Goal: Task Accomplishment & Management: Use online tool/utility

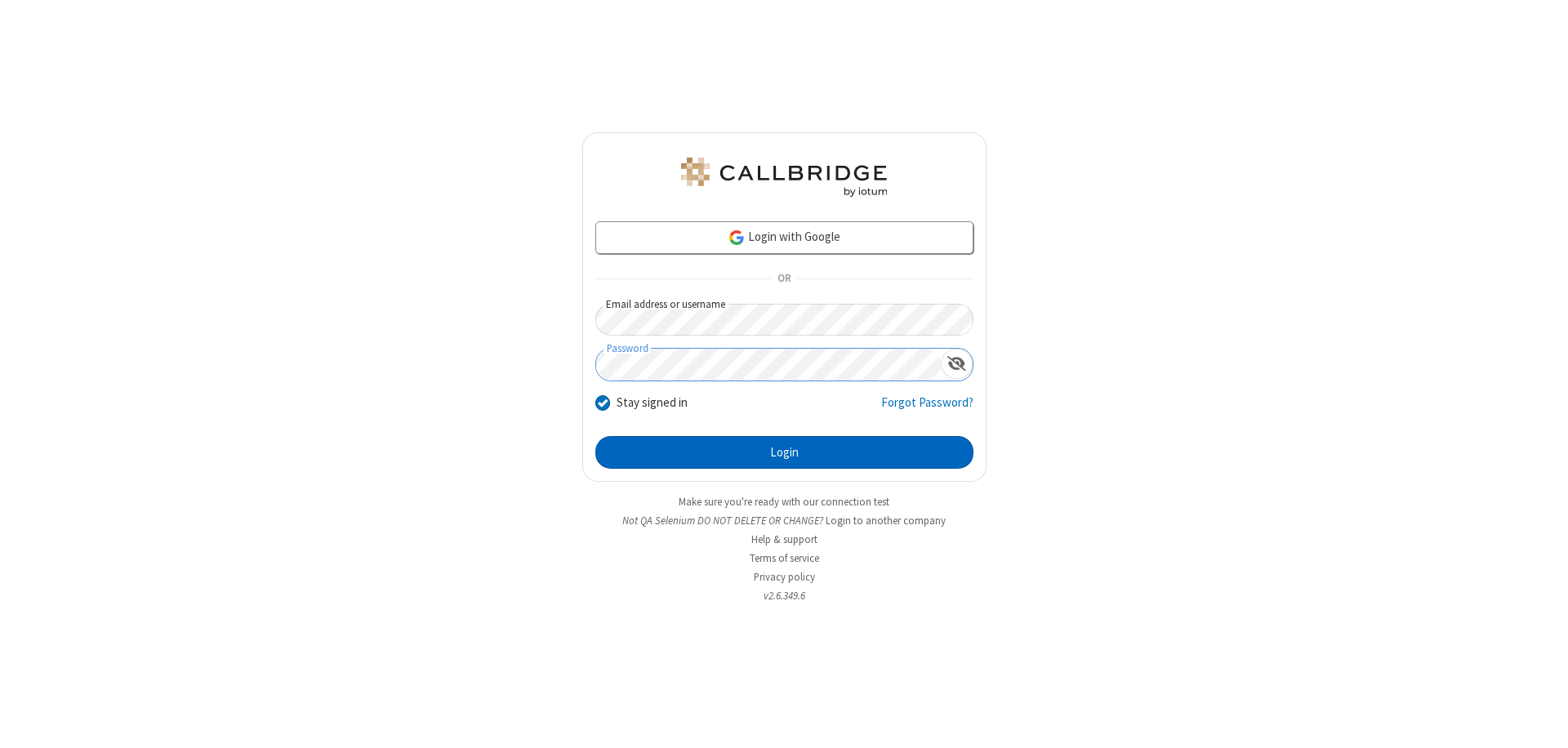
click at [784, 452] on button "Login" at bounding box center [784, 452] width 378 height 33
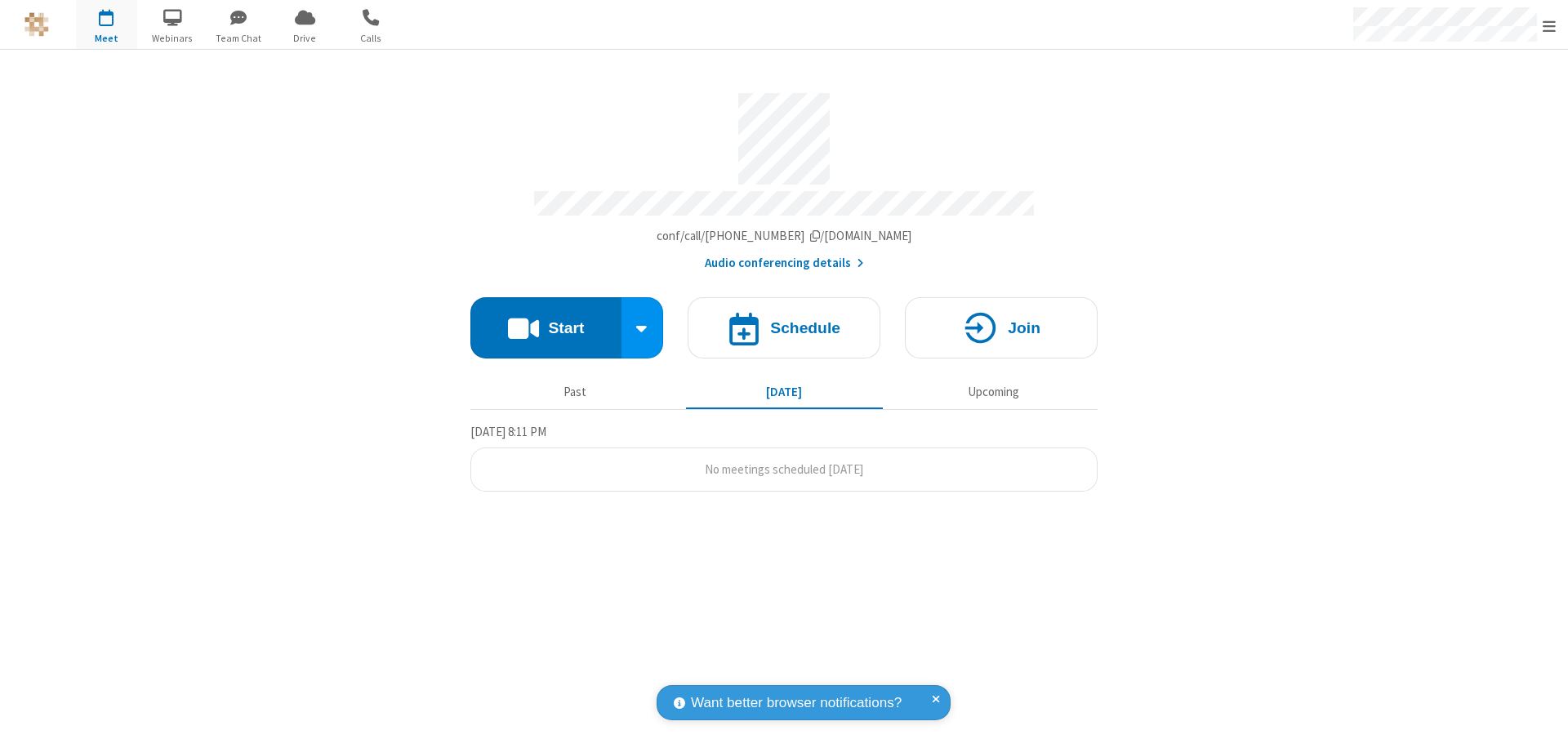
click at [546, 320] on button "Start" at bounding box center [546, 327] width 151 height 61
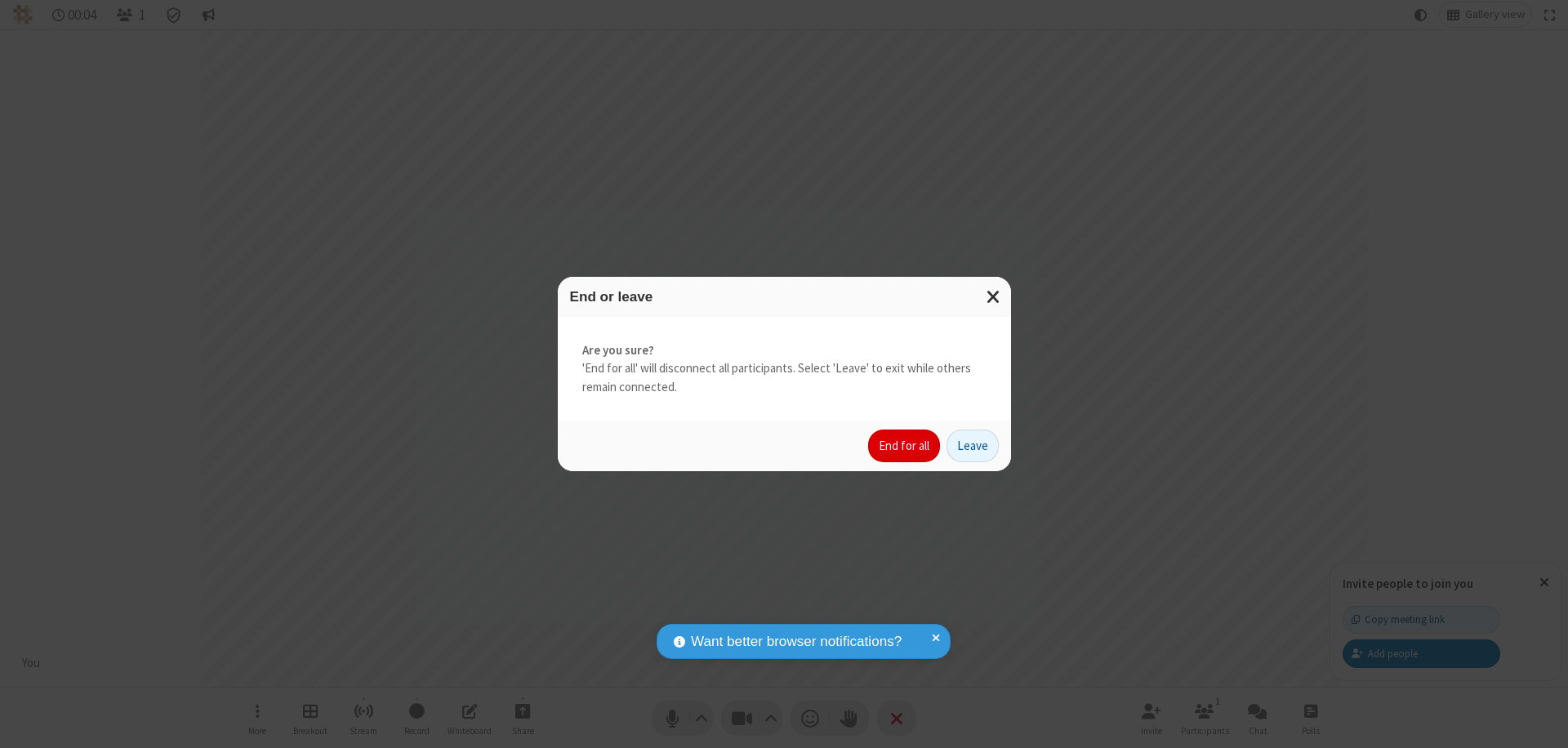
click at [905, 445] on button "End for all" at bounding box center [904, 445] width 72 height 33
